Goal: Check status: Check status

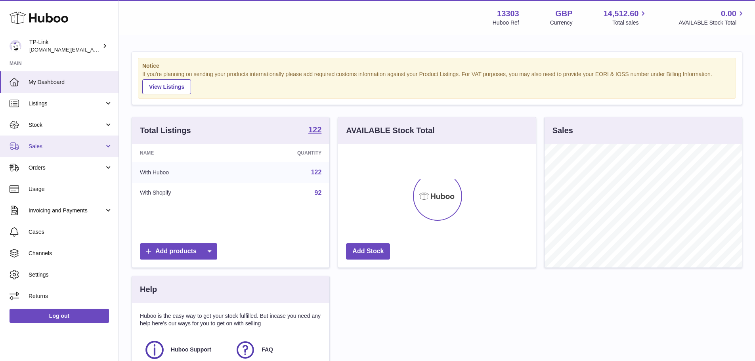
scroll to position [124, 198]
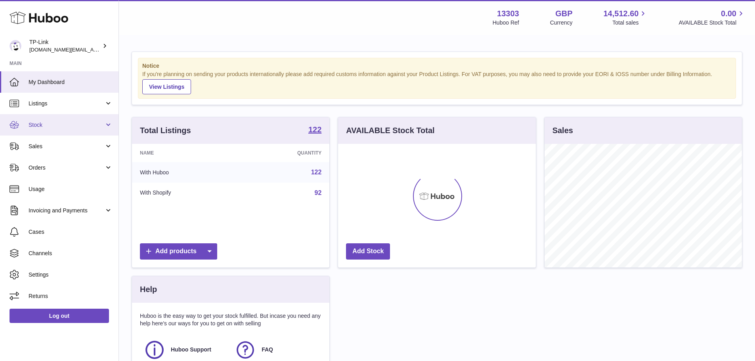
click at [73, 119] on link "Stock" at bounding box center [59, 124] width 119 height 21
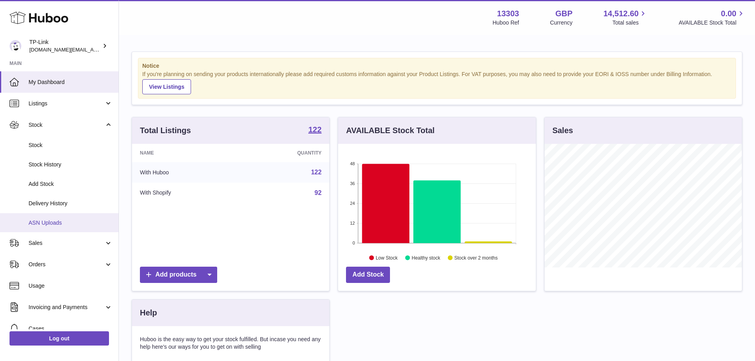
click at [76, 220] on span "ASN Uploads" at bounding box center [71, 223] width 84 height 8
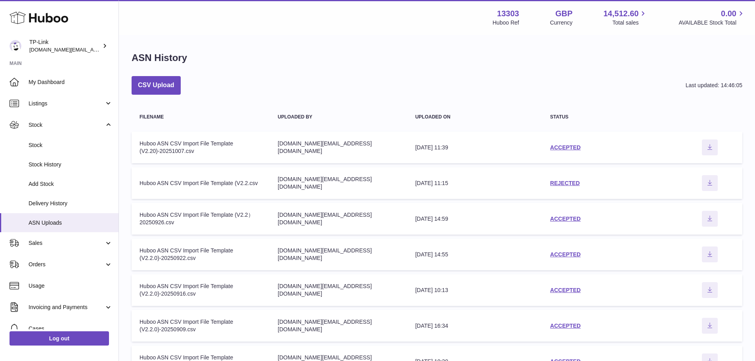
click at [330, 149] on div "[DOMAIN_NAME][EMAIL_ADDRESS][DOMAIN_NAME]" at bounding box center [339, 147] width 122 height 15
click at [568, 147] on link "ACCEPTED" at bounding box center [565, 147] width 31 height 6
click at [578, 184] on link "REJECTED" at bounding box center [565, 183] width 30 height 6
click at [570, 219] on link "ACCEPTED" at bounding box center [565, 219] width 31 height 6
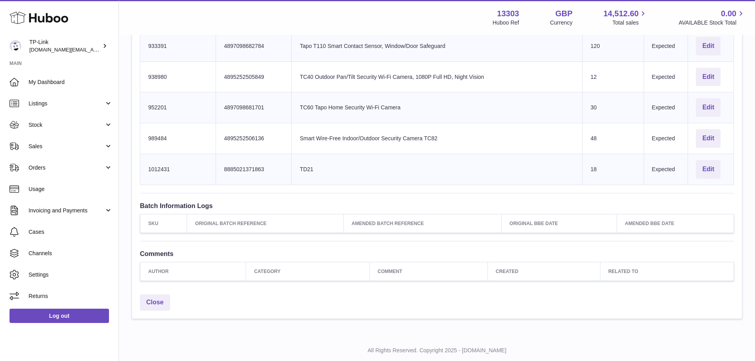
scroll to position [1241, 0]
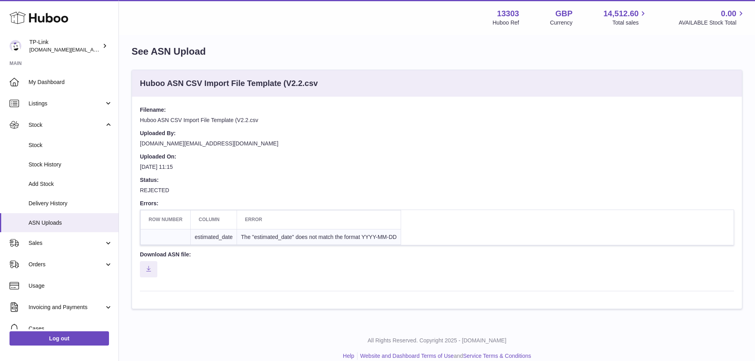
scroll to position [17, 0]
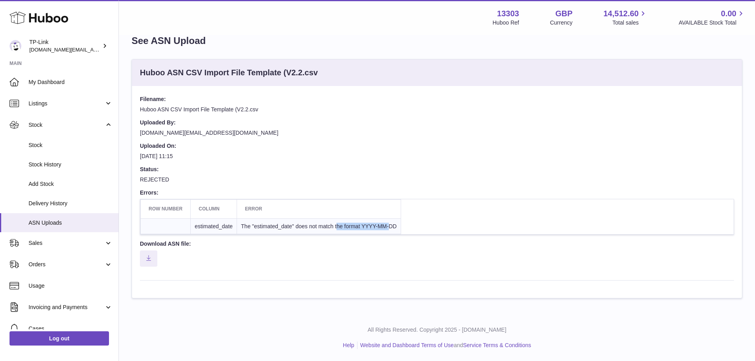
drag, startPoint x: 338, startPoint y: 223, endPoint x: 391, endPoint y: 225, distance: 52.4
click at [391, 225] on td "The "estimated_date" does not match the format YYYY-MM-DD" at bounding box center [319, 226] width 164 height 16
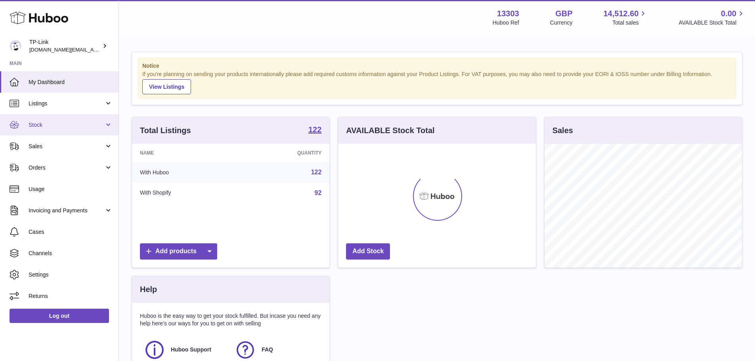
scroll to position [124, 198]
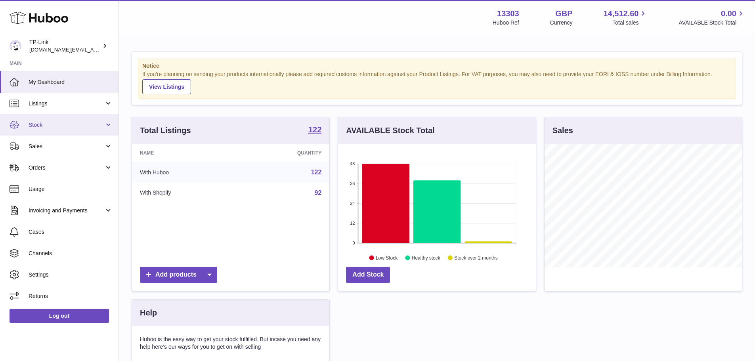
click at [75, 124] on span "Stock" at bounding box center [67, 125] width 76 height 8
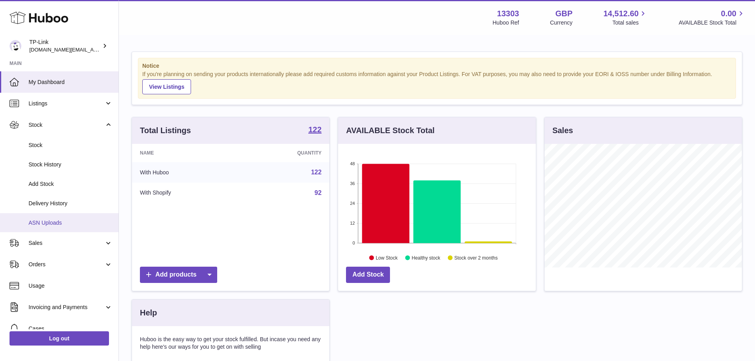
click at [63, 218] on link "ASN Uploads" at bounding box center [59, 222] width 119 height 19
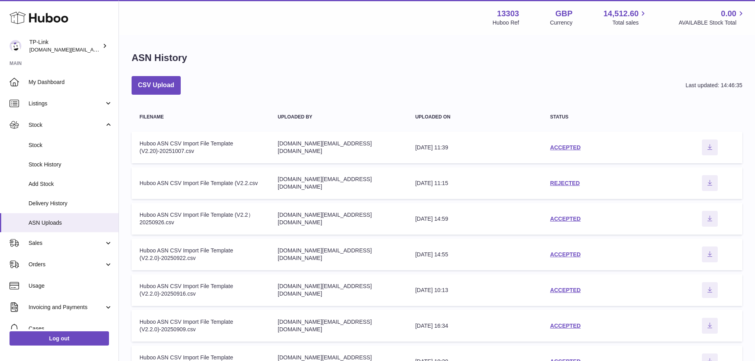
click at [424, 68] on div "ASN History" at bounding box center [437, 60] width 611 height 17
click at [568, 250] on td "status ACCEPTED" at bounding box center [609, 255] width 135 height 32
click at [567, 255] on link "ACCEPTED" at bounding box center [565, 254] width 31 height 6
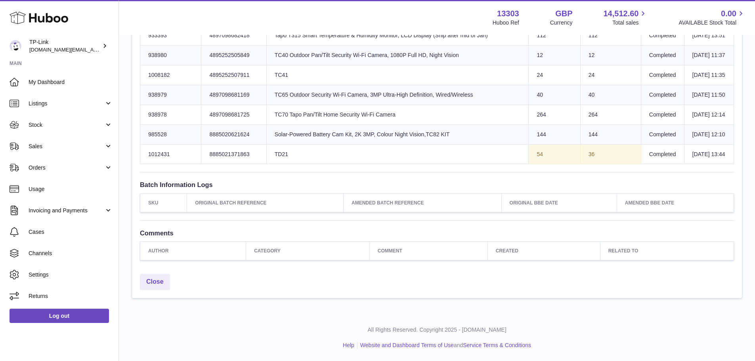
scroll to position [1423, 0]
drag, startPoint x: 568, startPoint y: 194, endPoint x: 584, endPoint y: 194, distance: 15.9
click at [584, 164] on tr "Huboo SKU Number 1012431 Client Identifier 8885021371863 Product title TD21 Sen…" at bounding box center [437, 154] width 594 height 20
click at [584, 164] on td "36" at bounding box center [610, 154] width 61 height 20
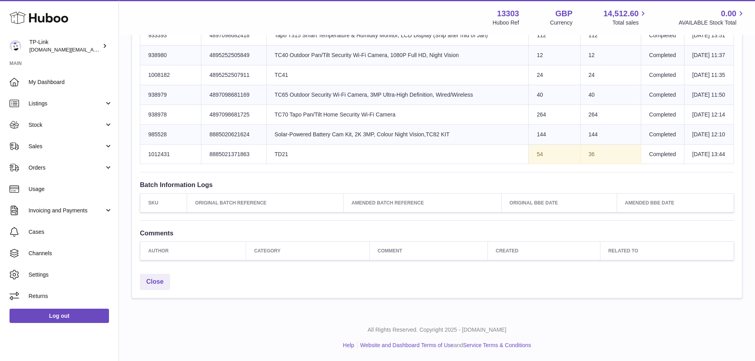
drag, startPoint x: 290, startPoint y: 195, endPoint x: 276, endPoint y: 192, distance: 14.6
click at [276, 164] on td "Product title TD21" at bounding box center [397, 154] width 262 height 20
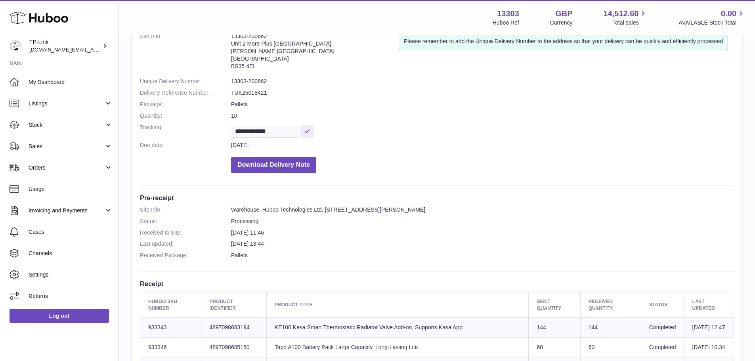
scroll to position [0, 0]
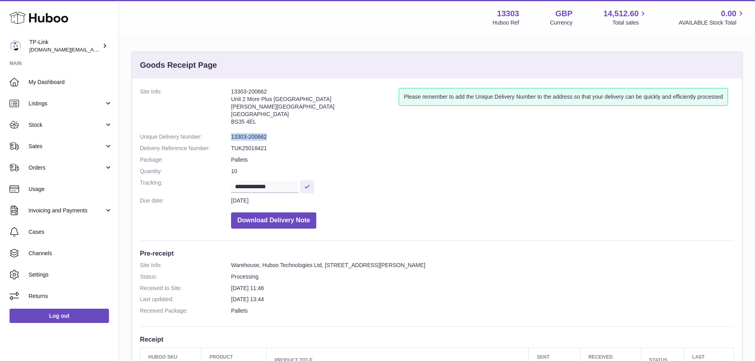
drag, startPoint x: 275, startPoint y: 137, endPoint x: 228, endPoint y: 138, distance: 47.2
click at [228, 138] on dl "**********" at bounding box center [437, 160] width 594 height 145
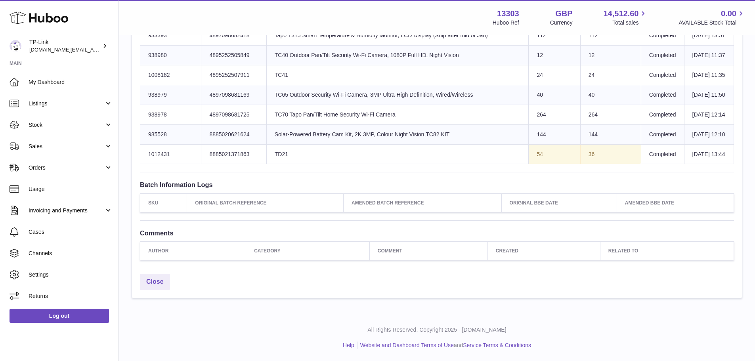
scroll to position [1383, 0]
drag, startPoint x: 527, startPoint y: 231, endPoint x: 536, endPoint y: 231, distance: 9.5
click at [536, 164] on tr "Huboo SKU Number 1012431 Client Identifier 8885021371863 Product title TD21 Sen…" at bounding box center [437, 154] width 594 height 20
click at [536, 164] on td "Sent Quantity 54" at bounding box center [555, 154] width 52 height 20
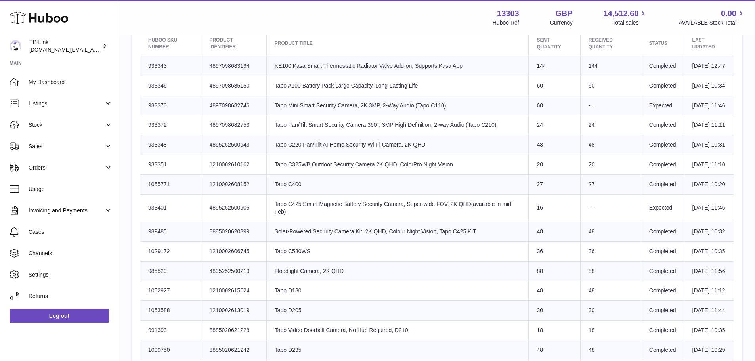
scroll to position [273, 0]
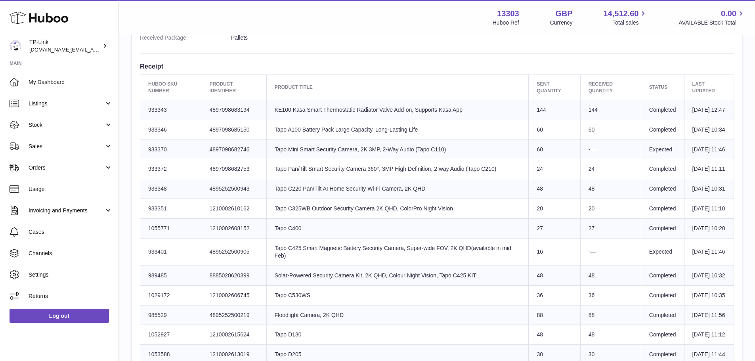
drag, startPoint x: 528, startPoint y: 308, endPoint x: 532, endPoint y: 308, distance: 4.4
click at [532, 266] on td "Sent Quantity 16" at bounding box center [555, 251] width 52 height 27
click at [533, 266] on td "Sent Quantity 16" at bounding box center [555, 251] width 52 height 27
drag, startPoint x: 528, startPoint y: 303, endPoint x: 532, endPoint y: 304, distance: 4.8
click at [532, 266] on td "Sent Quantity 16" at bounding box center [555, 251] width 52 height 27
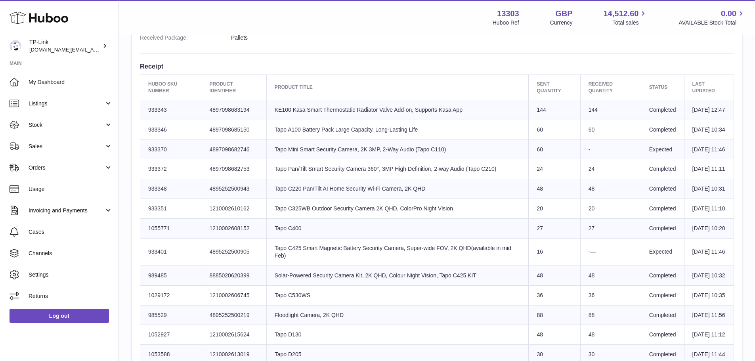
click at [532, 266] on td "Sent Quantity 16" at bounding box center [555, 251] width 52 height 27
drag, startPoint x: 524, startPoint y: 301, endPoint x: 536, endPoint y: 302, distance: 11.6
click at [536, 266] on td "Sent Quantity 16" at bounding box center [555, 251] width 52 height 27
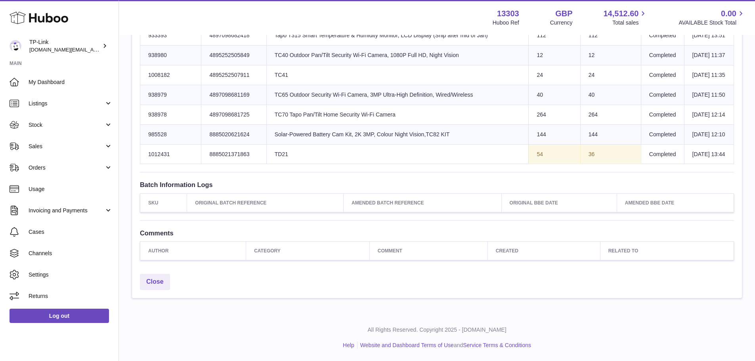
drag, startPoint x: 508, startPoint y: 311, endPoint x: 500, endPoint y: 339, distance: 29.1
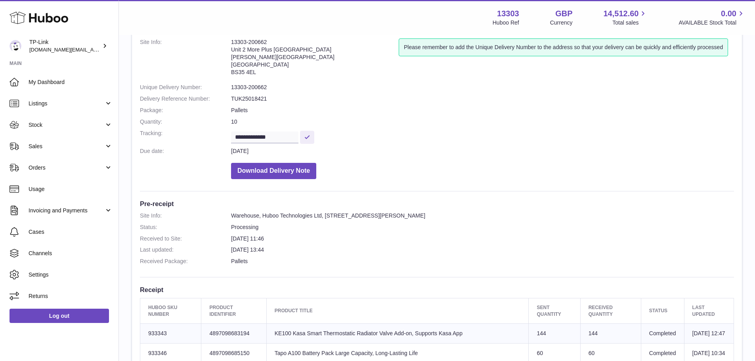
scroll to position [35, 0]
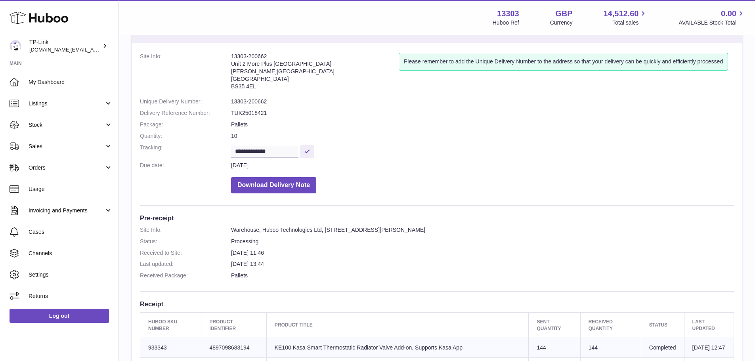
drag, startPoint x: 414, startPoint y: 267, endPoint x: 419, endPoint y: 267, distance: 5.2
click at [417, 267] on dd "6th Oct 2025 13:44" at bounding box center [482, 264] width 503 height 8
click at [427, 266] on dd "6th Oct 2025 13:44" at bounding box center [482, 264] width 503 height 8
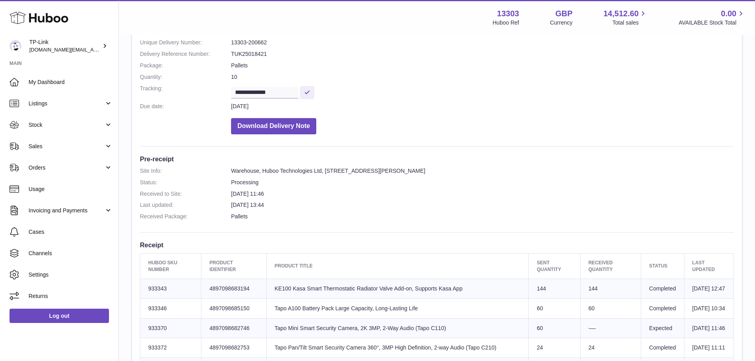
scroll to position [154, 0]
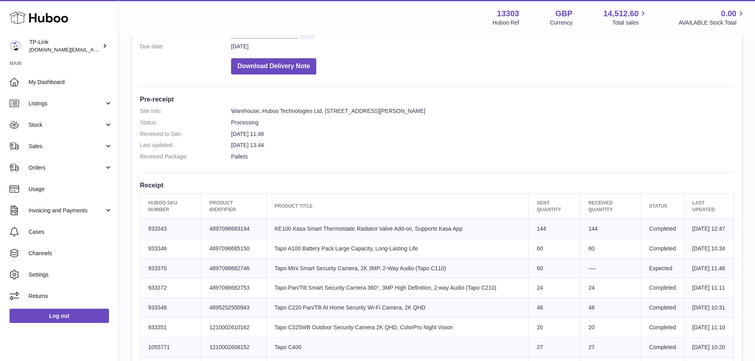
click at [548, 255] on td "Sent Quantity 60" at bounding box center [555, 249] width 52 height 20
click at [566, 246] on td "Sent Quantity 60" at bounding box center [555, 249] width 52 height 20
drag, startPoint x: 566, startPoint y: 250, endPoint x: 567, endPoint y: 257, distance: 6.4
click at [566, 253] on td "Sent Quantity 60" at bounding box center [555, 249] width 52 height 20
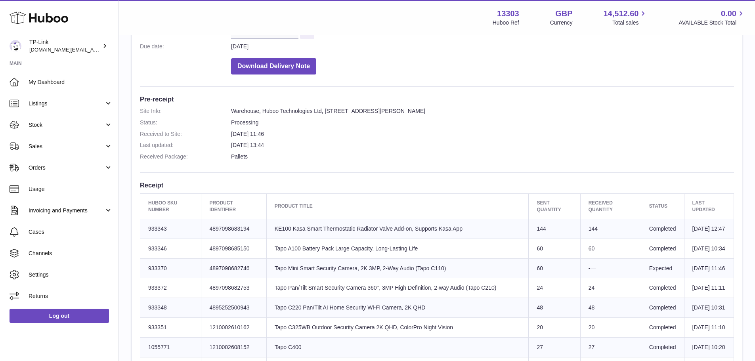
click at [567, 257] on td "Sent Quantity 60" at bounding box center [555, 249] width 52 height 20
drag, startPoint x: 581, startPoint y: 257, endPoint x: 585, endPoint y: 258, distance: 4.1
click at [581, 257] on td "60" at bounding box center [610, 249] width 61 height 20
click at [587, 259] on td "60" at bounding box center [610, 249] width 61 height 20
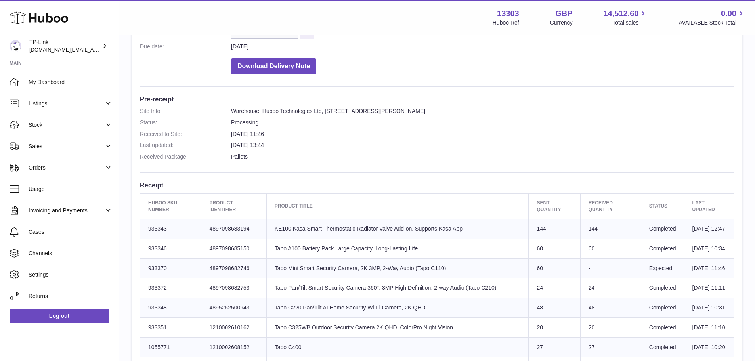
click at [580, 278] on td "-—" at bounding box center [610, 269] width 61 height 20
drag, startPoint x: 477, startPoint y: 291, endPoint x: 536, endPoint y: 293, distance: 59.1
click at [536, 278] on tr "Huboo SKU Number 933370 Client Identifier 4897098682746 Product title Tapo Mini…" at bounding box center [437, 269] width 594 height 20
click at [536, 278] on td "Sent Quantity 60" at bounding box center [555, 269] width 52 height 20
